Goal: Transaction & Acquisition: Subscribe to service/newsletter

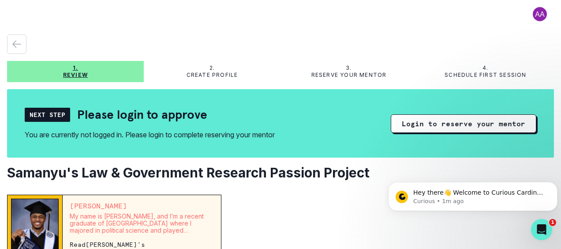
click at [533, 13] on button at bounding box center [539, 14] width 28 height 14
click at [359, 21] on div "Log out" at bounding box center [280, 12] width 546 height 24
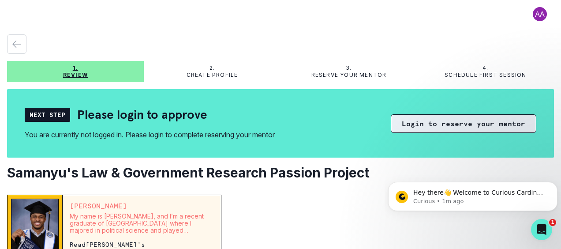
click at [428, 127] on button "Login to reserve your mentor" at bounding box center [462, 123] width 145 height 19
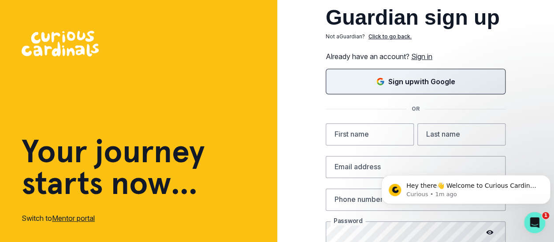
click at [425, 85] on p "Sign up with Google" at bounding box center [421, 81] width 67 height 11
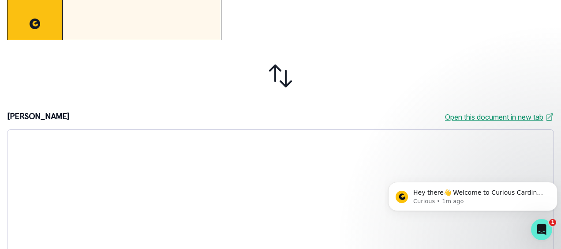
scroll to position [284, 0]
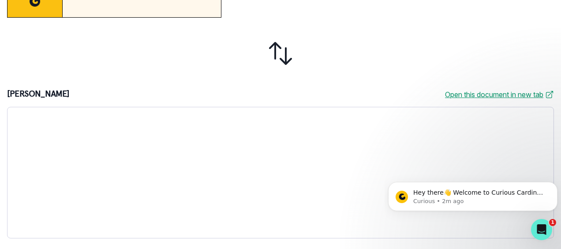
click at [13, 195] on div at bounding box center [280, 172] width 546 height 131
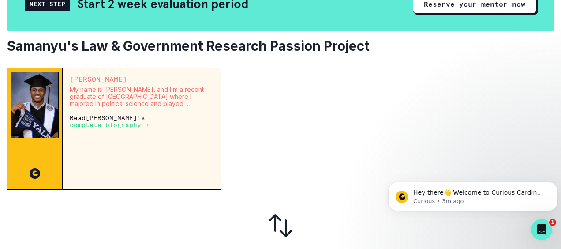
scroll to position [0, 0]
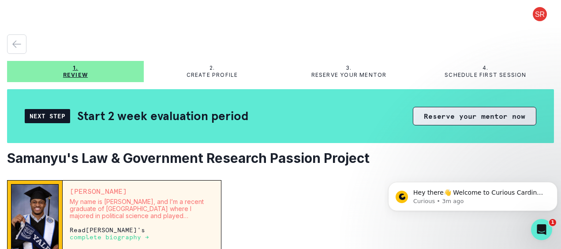
click at [442, 118] on button "Reserve your mentor now" at bounding box center [473, 116] width 123 height 19
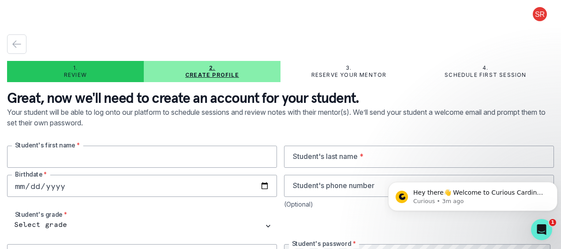
click at [216, 152] on input "text" at bounding box center [142, 156] width 270 height 22
type input "s"
type input "[PERSON_NAME]"
type input "[DATE]"
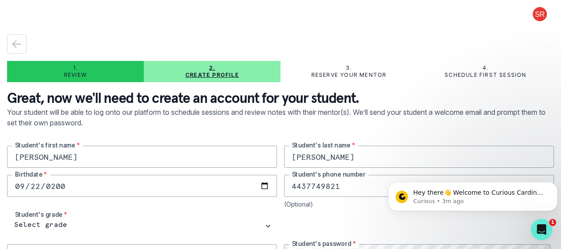
type input "4437749821"
click at [229, 209] on div "[PERSON_NAME] Student's first name * [PERSON_NAME] Student's last name * [DEMOG…" at bounding box center [280, 205] width 546 height 120
click at [366, 212] on div "[PERSON_NAME] Student's first name * [PERSON_NAME] Student's last name * [DEMOG…" at bounding box center [280, 205] width 546 height 120
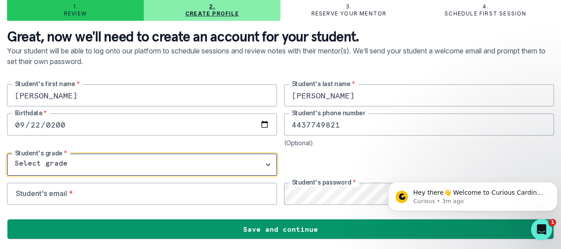
click at [158, 164] on select "Select grade 1st Grade 2nd Grade 3rd Grade 4th Grade 5th Grade 6th Grade 7th Gr…" at bounding box center [142, 164] width 270 height 22
select select "10th Grade"
click at [7, 153] on select "Select grade 1st Grade 2nd Grade 3rd Grade 4th Grade 5th Grade 6th Grade 7th Gr…" at bounding box center [142, 164] width 270 height 22
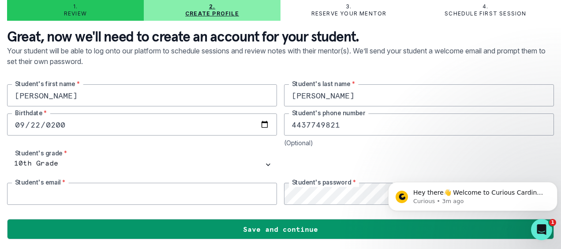
click at [130, 197] on input "email" at bounding box center [142, 193] width 270 height 22
type input "[PERSON_NAME][EMAIL_ADDRESS][PERSON_NAME][DOMAIN_NAME]"
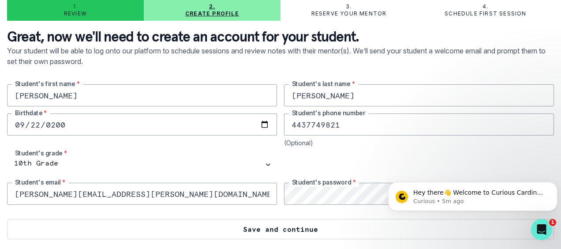
click at [332, 228] on button "Save and continue" at bounding box center [280, 229] width 546 height 20
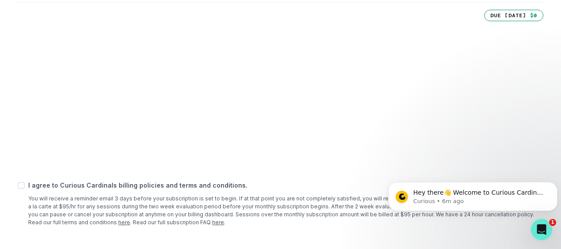
scroll to position [265, 0]
click at [313, 175] on div "Add payment method A payment method on file is required to begin scheduling ses…" at bounding box center [280, 70] width 546 height 359
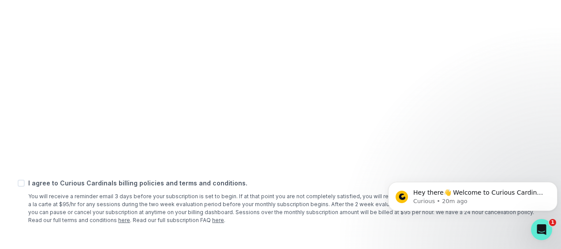
scroll to position [407, 0]
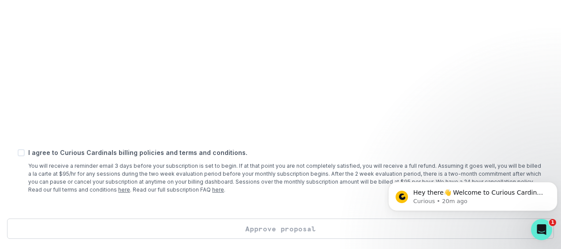
click at [20, 151] on span at bounding box center [21, 152] width 7 height 7
click at [18, 152] on input "checkbox" at bounding box center [17, 152] width 0 height 0
checkbox input "true"
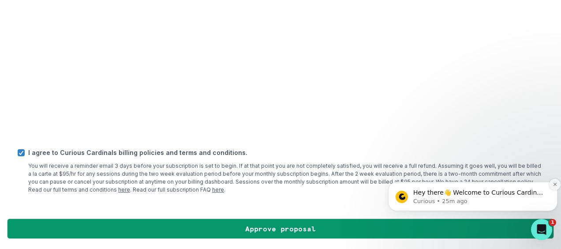
click at [552, 185] on icon "Dismiss notification" at bounding box center [554, 184] width 5 height 5
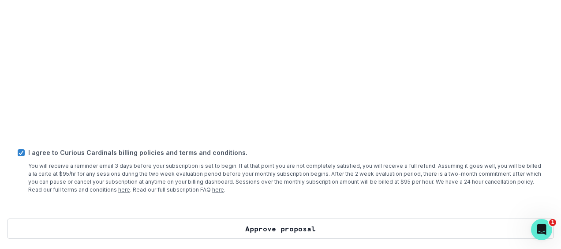
click at [295, 224] on button "Approve proposal" at bounding box center [280, 228] width 546 height 20
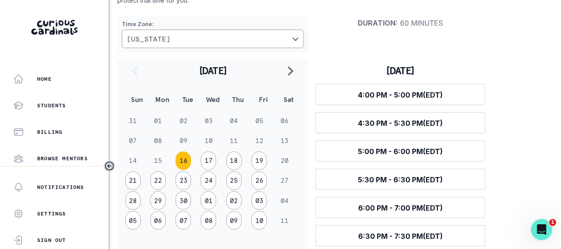
scroll to position [94, 0]
